Goal: Navigation & Orientation: Find specific page/section

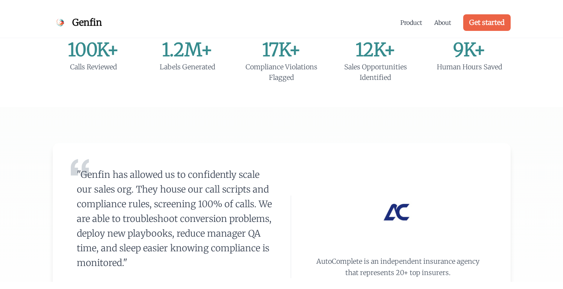
scroll to position [226, 0]
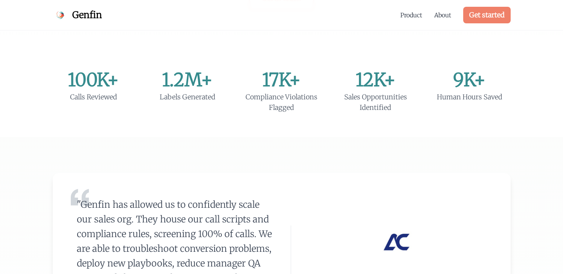
click at [491, 14] on link "Get started" at bounding box center [486, 15] width 47 height 17
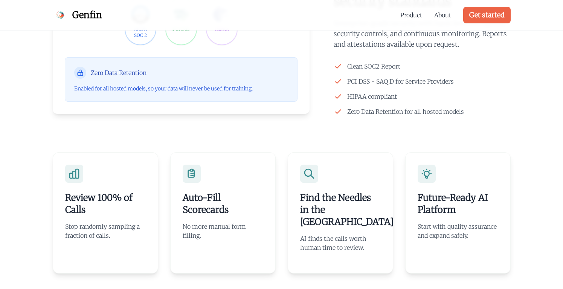
scroll to position [1393, 0]
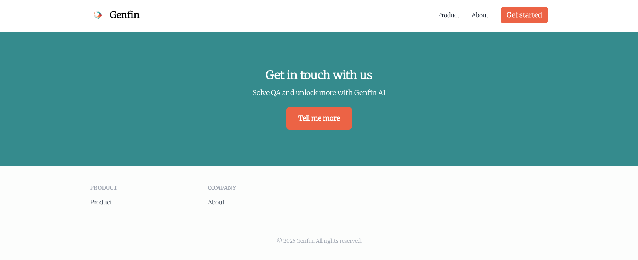
scroll to position [1691, 0]
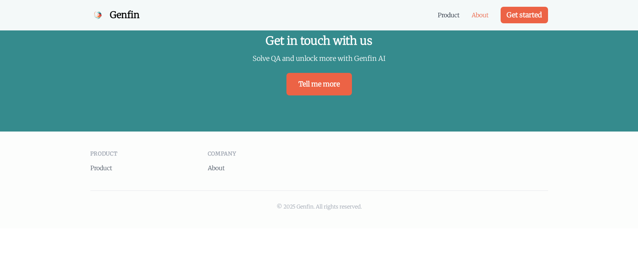
click at [476, 14] on link "About" at bounding box center [480, 15] width 17 height 9
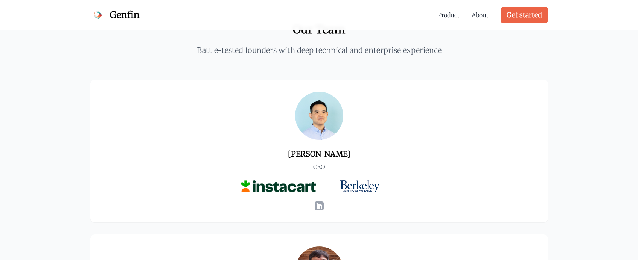
scroll to position [339, 0]
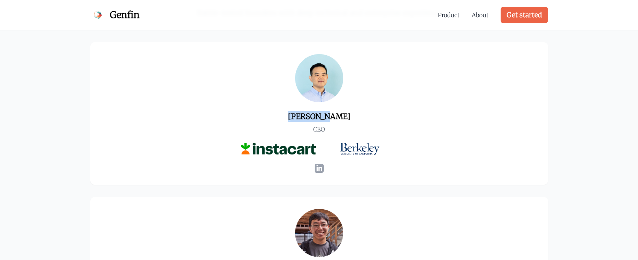
drag, startPoint x: 341, startPoint y: 116, endPoint x: 297, endPoint y: 120, distance: 43.9
click at [297, 120] on h3 "Shane Wey" at bounding box center [319, 116] width 157 height 11
copy h3 "Shane Wey"
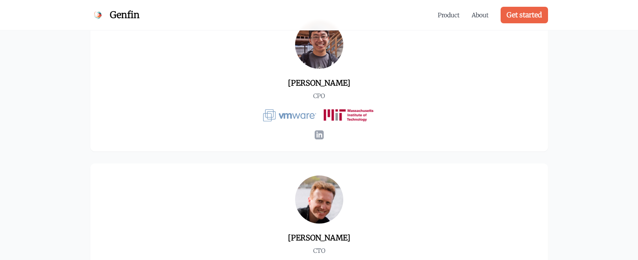
scroll to position [414, 0]
